Goal: Transaction & Acquisition: Purchase product/service

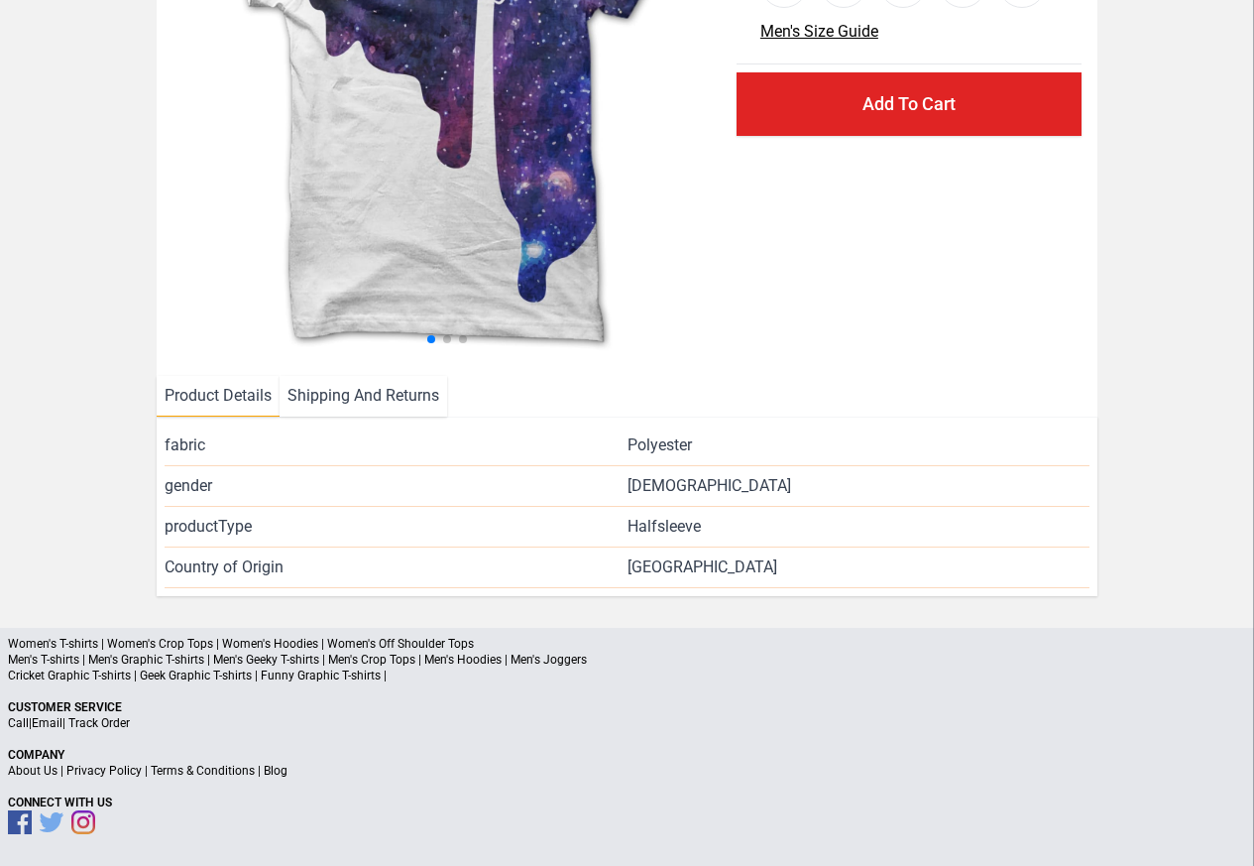
scroll to position [289, 0]
